Goal: Task Accomplishment & Management: Use online tool/utility

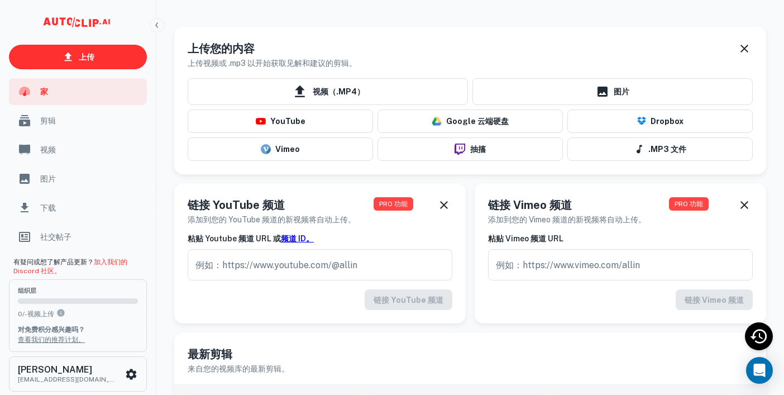
click at [483, 20] on div "上传您的内容 上传视频或 .mp3 以开始获取见解和建议的剪辑。 视频（.MP4） 图片 YouTube Google 云端硬盘 Dropbox Vimeo …" at bounding box center [465, 96] width 601 height 156
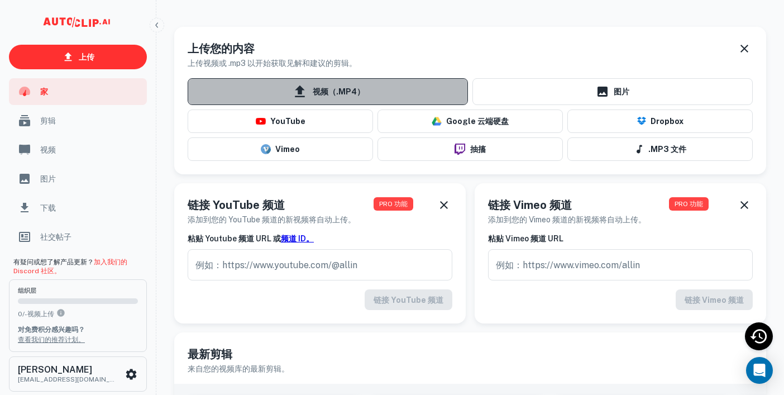
click at [342, 97] on font "视频（.MP4）" at bounding box center [339, 91] width 52 height 14
click at [0, 0] on input "视频（.MP4）" at bounding box center [0, 0] width 0 height 0
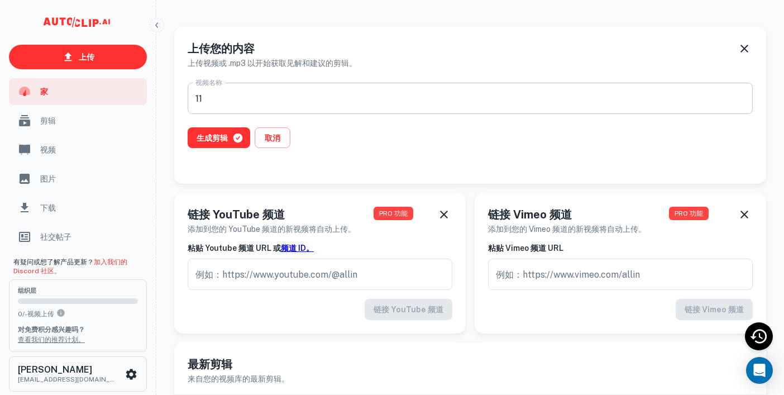
click at [344, 107] on input "11" at bounding box center [470, 98] width 565 height 31
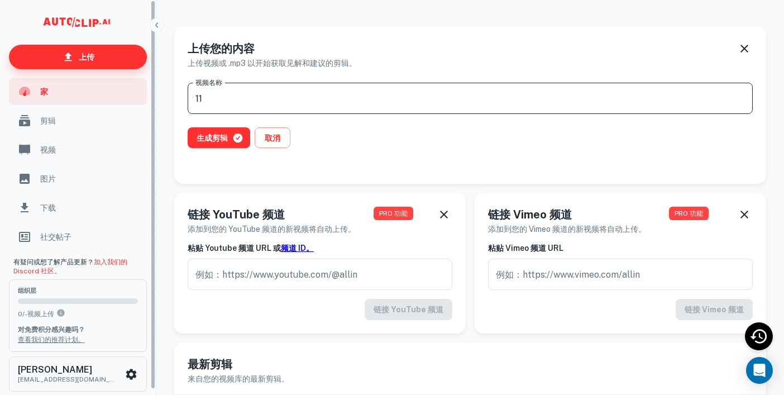
click at [101, 52] on link "上传" at bounding box center [78, 57] width 138 height 25
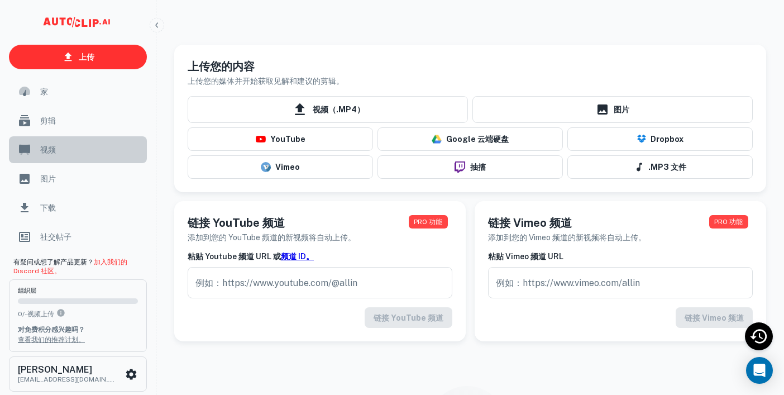
click at [52, 156] on div "视频" at bounding box center [78, 149] width 138 height 27
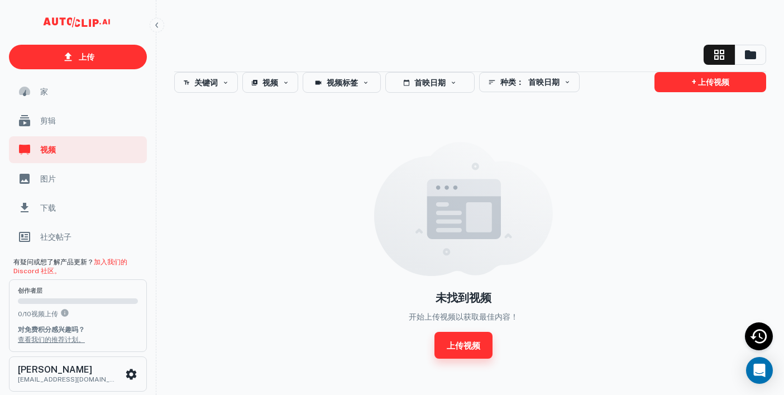
click at [472, 335] on link "上传视频" at bounding box center [463, 345] width 58 height 27
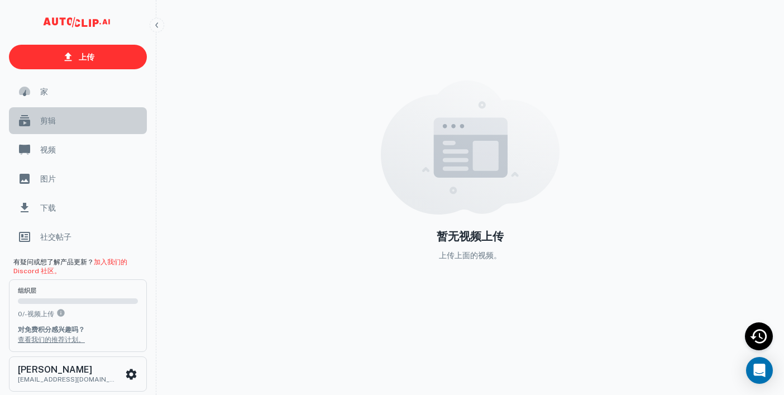
click at [63, 112] on div "剪辑" at bounding box center [78, 120] width 138 height 27
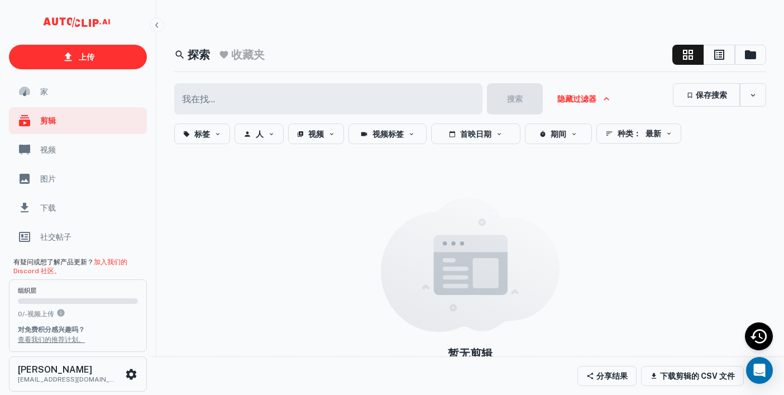
click at [45, 155] on span "视频" at bounding box center [90, 149] width 100 height 12
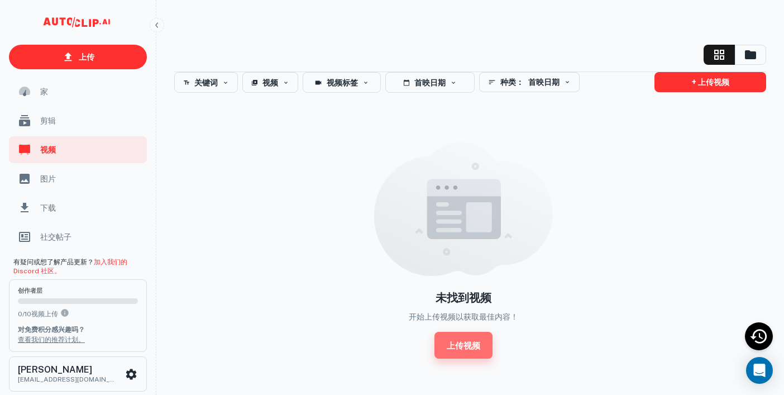
click at [481, 346] on link "上传视频" at bounding box center [463, 345] width 58 height 27
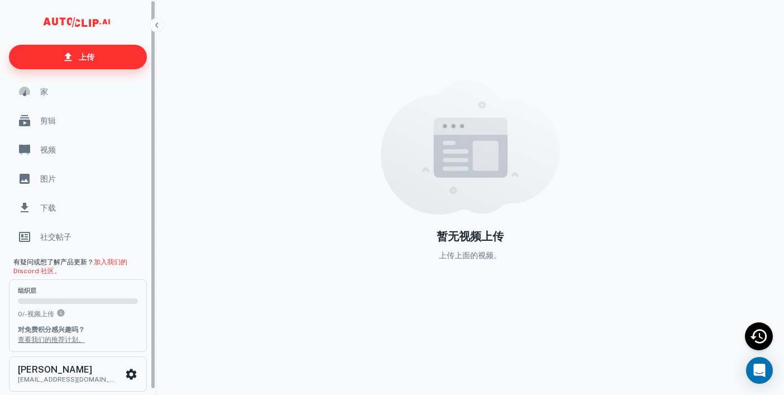
click at [92, 49] on link "上传" at bounding box center [78, 57] width 138 height 25
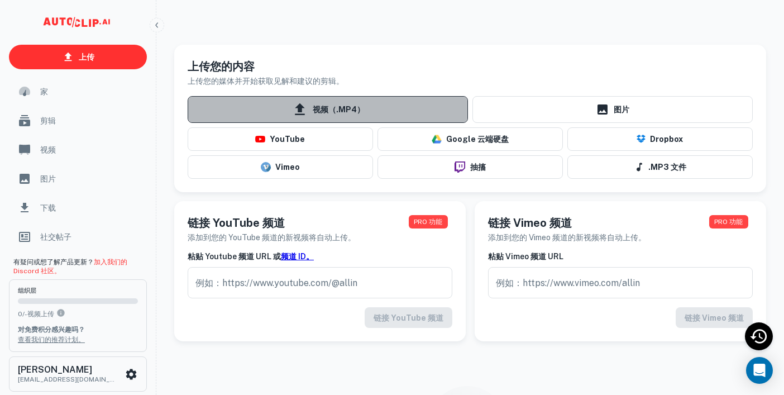
click at [348, 116] on font "视频（.MP4）" at bounding box center [339, 109] width 52 height 14
click at [0, 0] on input "视频（.MP4）" at bounding box center [0, 0] width 0 height 0
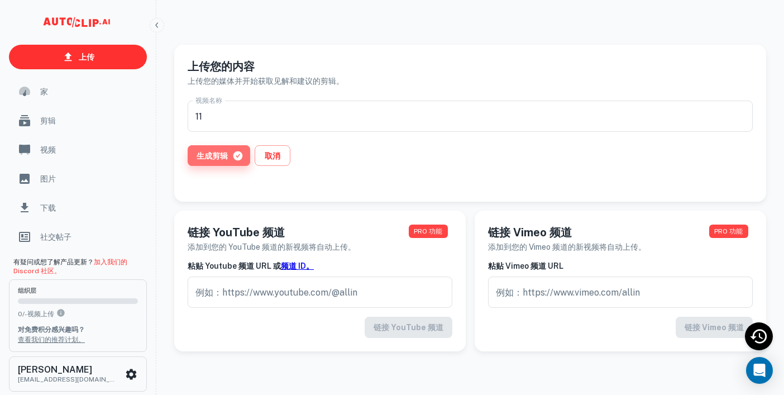
click at [223, 156] on font "生成剪辑" at bounding box center [211, 155] width 31 height 9
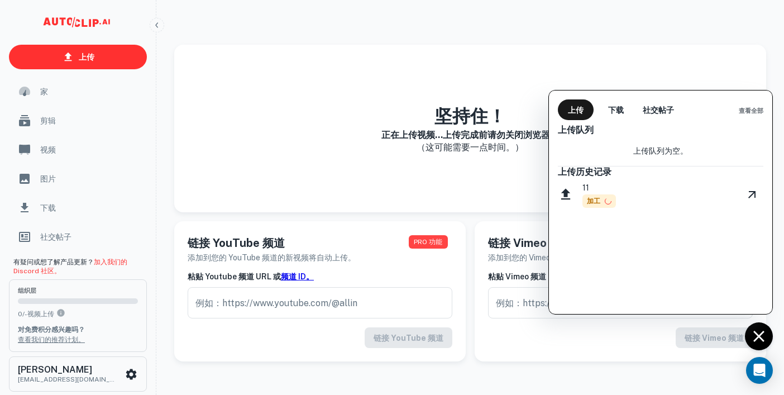
click at [596, 202] on font "加工" at bounding box center [593, 201] width 13 height 8
click at [750, 194] on icon "观看视频" at bounding box center [751, 194] width 13 height 13
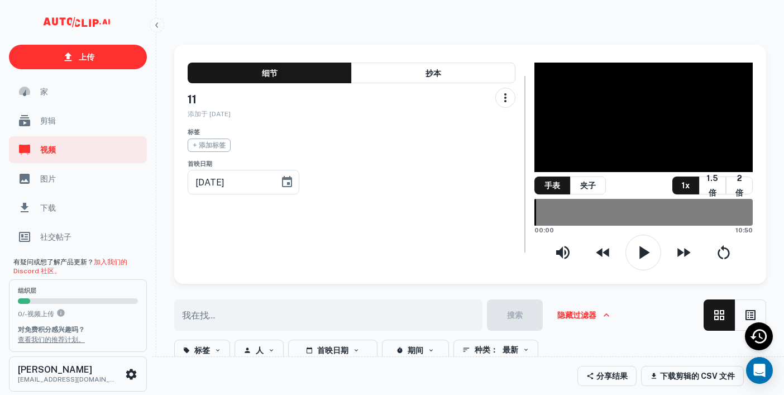
click at [648, 127] on icon at bounding box center [643, 117] width 45 height 45
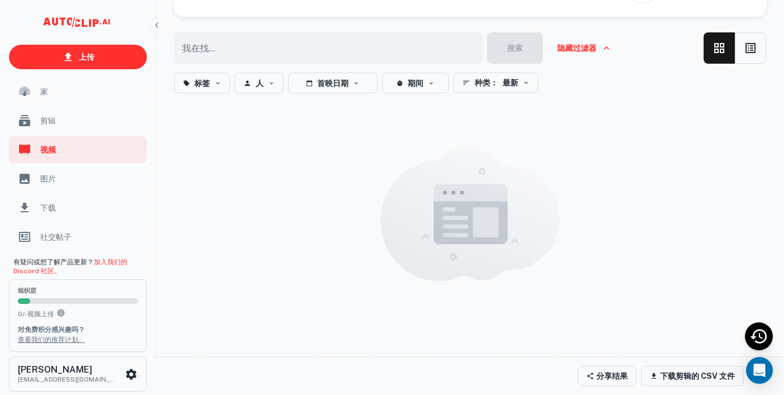
scroll to position [359, 0]
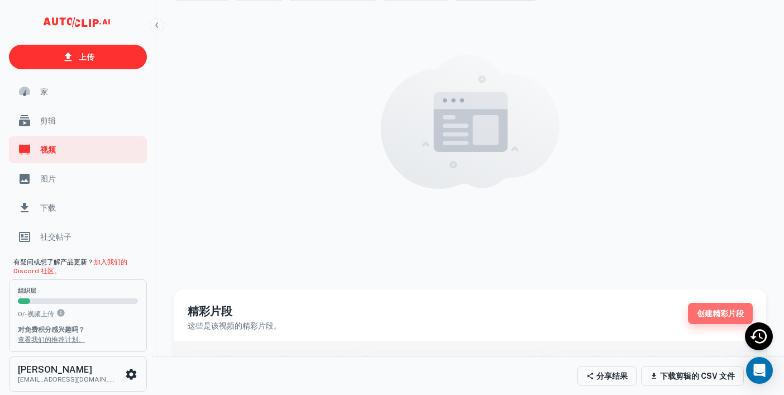
click at [699, 305] on button "创建精彩片段" at bounding box center [720, 313] width 65 height 21
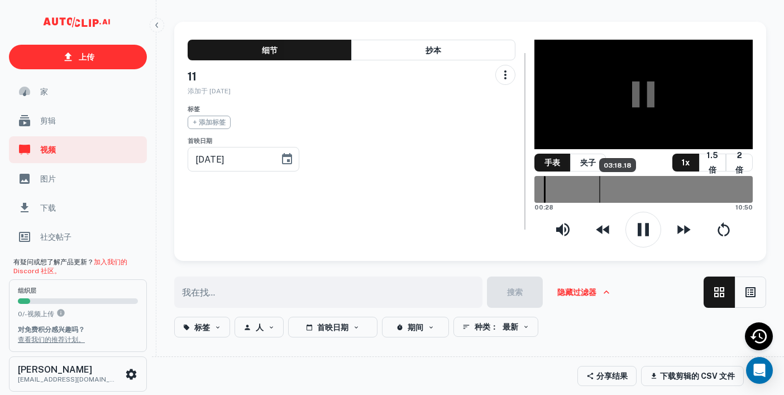
scroll to position [24, 0]
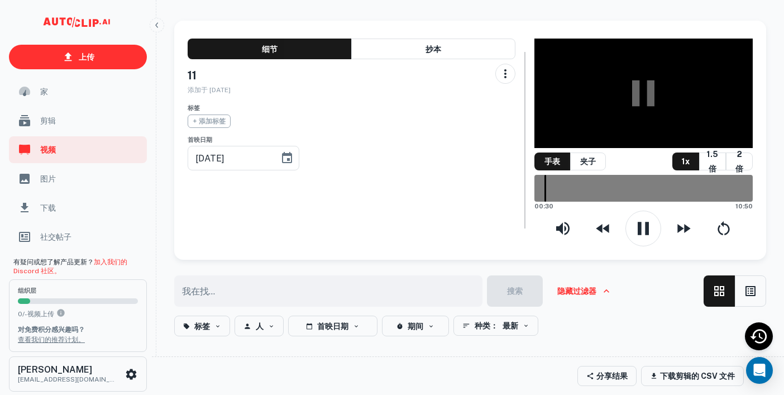
click at [61, 171] on div "图片" at bounding box center [78, 178] width 138 height 27
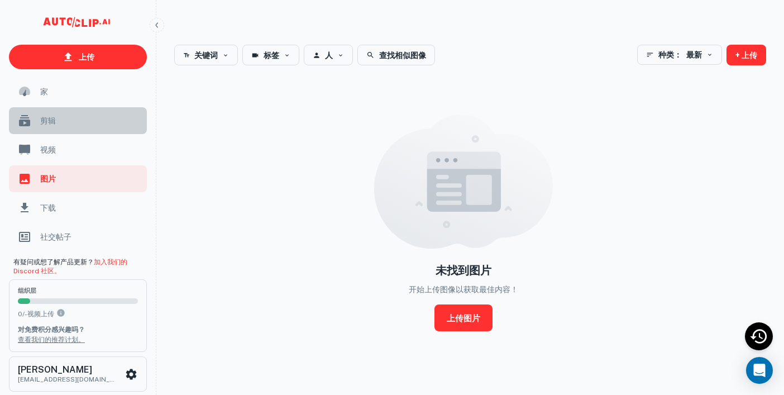
click at [80, 107] on div "剪辑" at bounding box center [78, 120] width 138 height 27
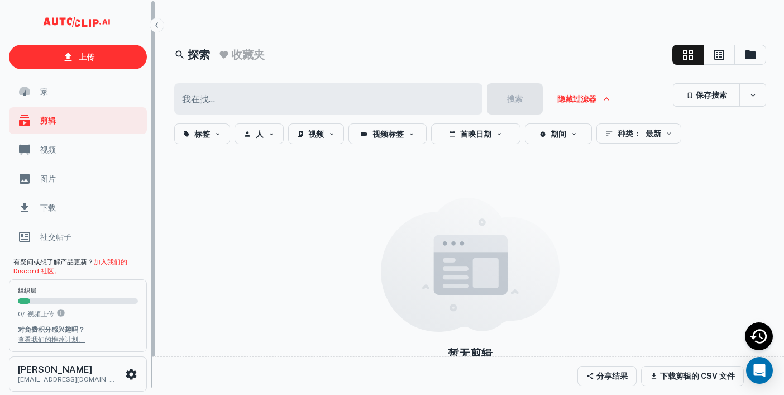
click at [83, 98] on div "家" at bounding box center [78, 91] width 138 height 27
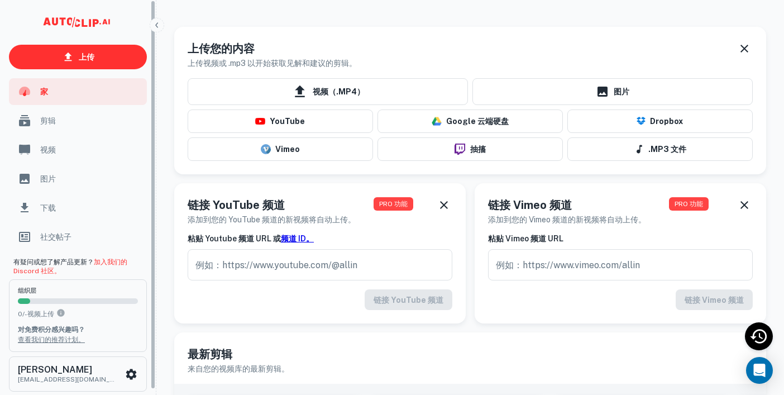
scroll to position [6, 0]
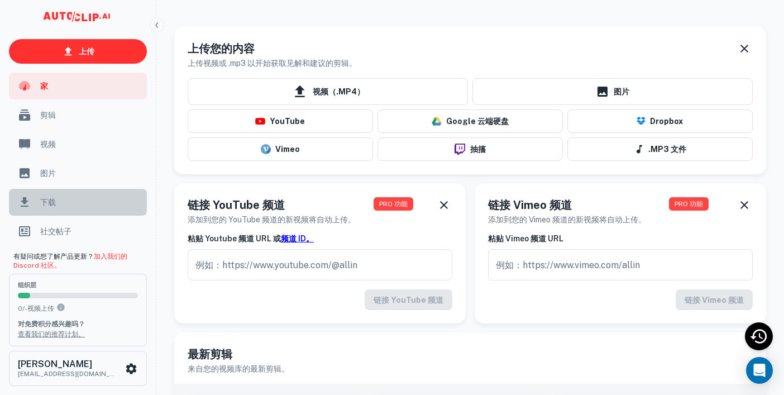
click at [40, 200] on font "下载" at bounding box center [48, 202] width 16 height 9
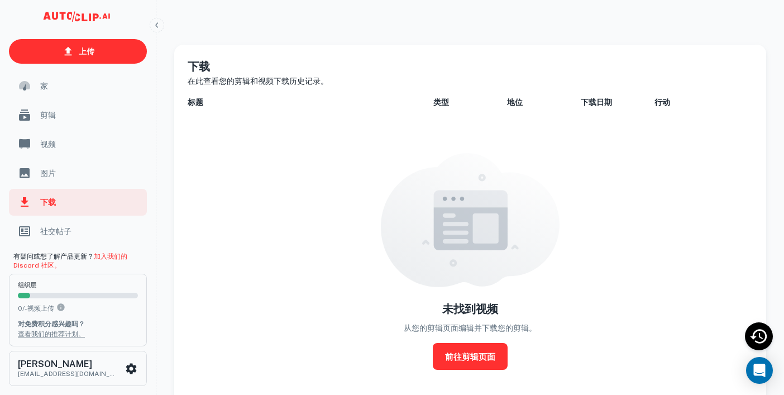
click at [71, 106] on div "剪辑" at bounding box center [78, 115] width 138 height 27
